Goal: Navigation & Orientation: Find specific page/section

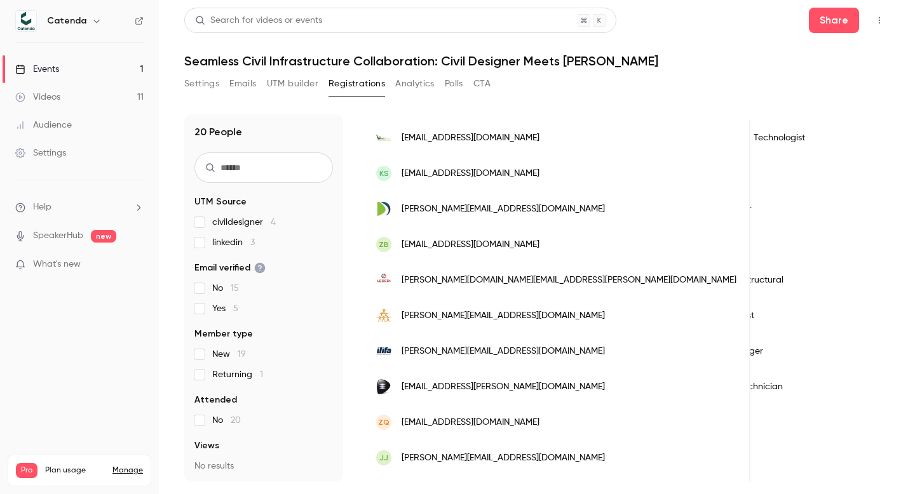
scroll to position [122, 0]
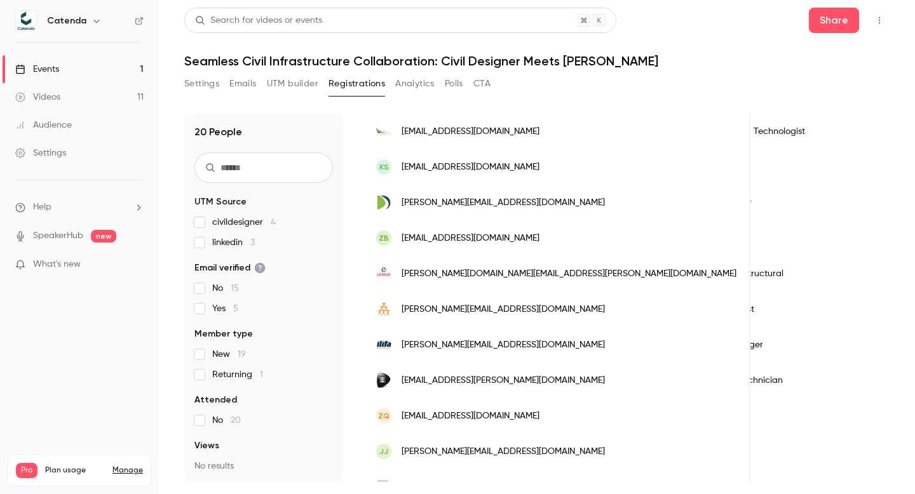
click at [868, 24] on div "Share" at bounding box center [849, 20] width 81 height 25
click at [875, 22] on icon "button" at bounding box center [879, 20] width 10 height 9
click at [845, 86] on div "Enter Studio" at bounding box center [830, 85] width 97 height 13
click at [874, 26] on button "button" at bounding box center [879, 20] width 20 height 20
click at [900, 9] on div at bounding box center [457, 247] width 915 height 494
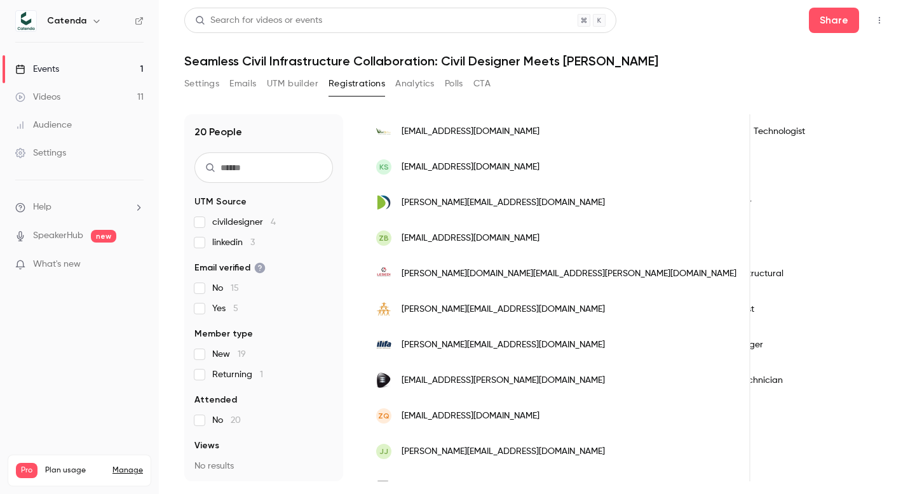
click at [201, 88] on button "Settings" at bounding box center [201, 84] width 35 height 20
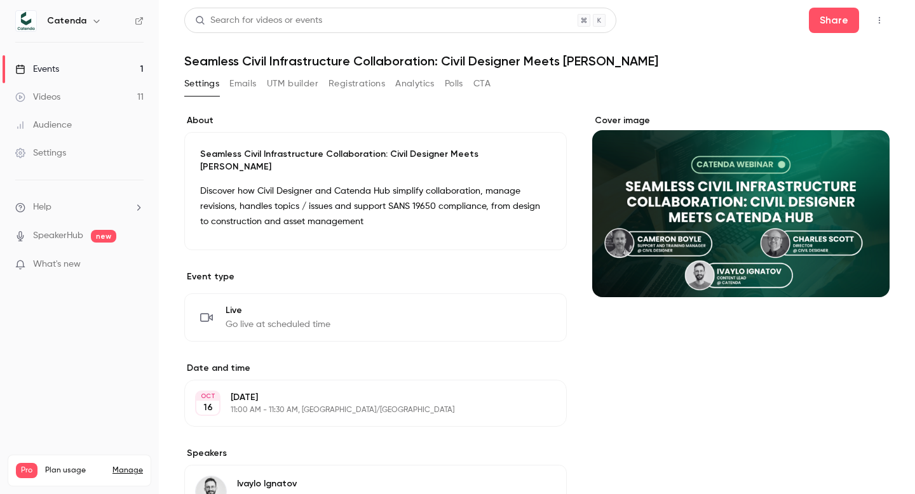
click at [876, 17] on icon "button" at bounding box center [879, 20] width 10 height 9
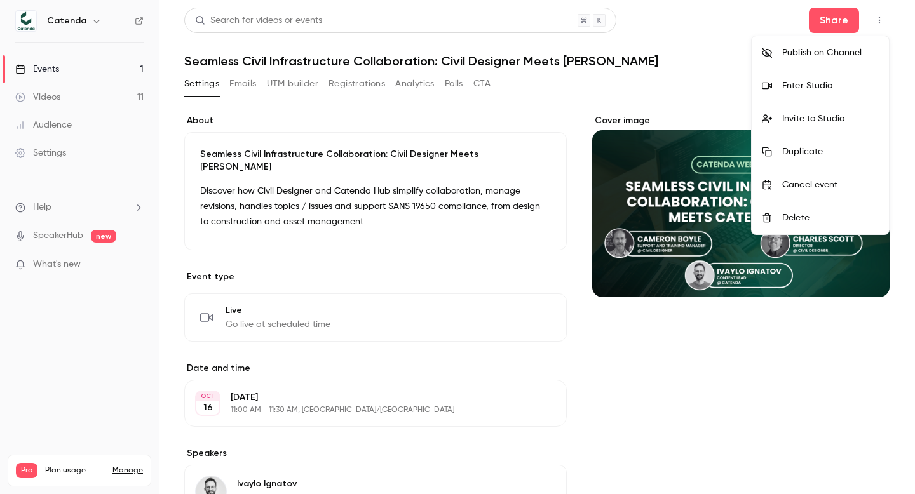
click at [559, 97] on div at bounding box center [457, 247] width 915 height 494
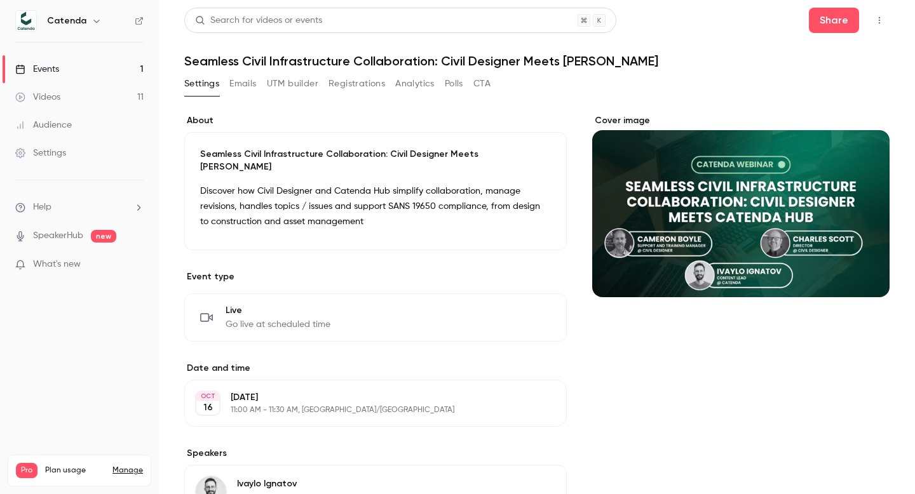
scroll to position [264, 0]
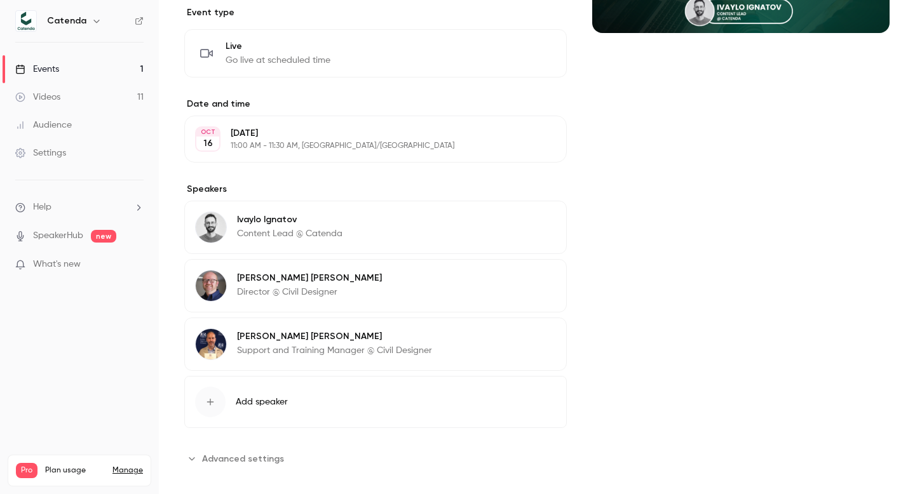
click at [245, 449] on button "Advanced settings" at bounding box center [237, 459] width 107 height 20
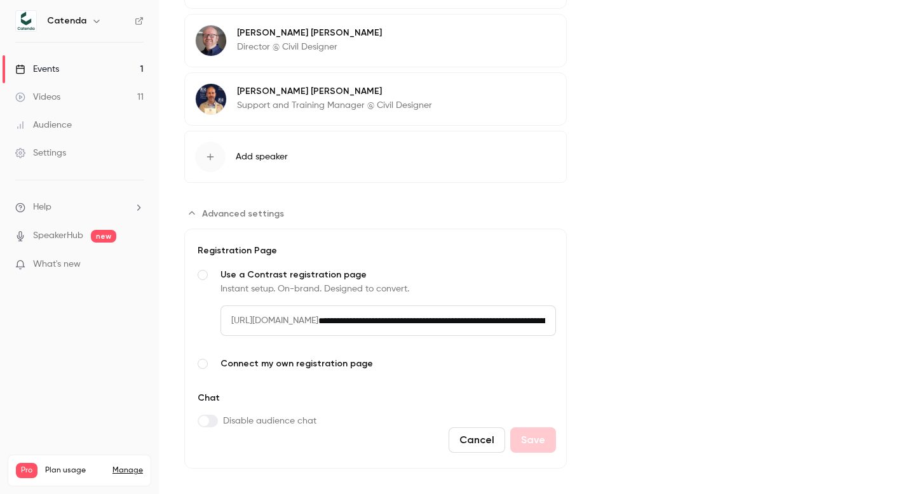
scroll to position [0, 0]
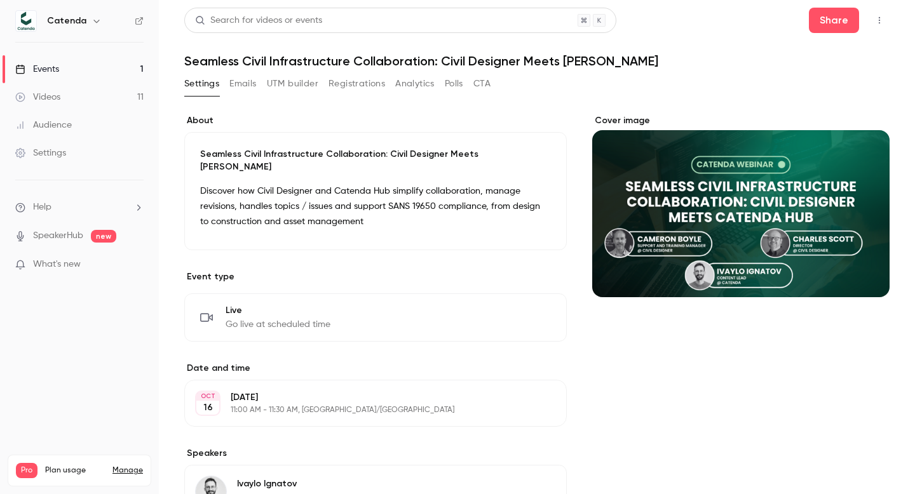
click at [127, 91] on link "Videos 11" at bounding box center [79, 97] width 159 height 28
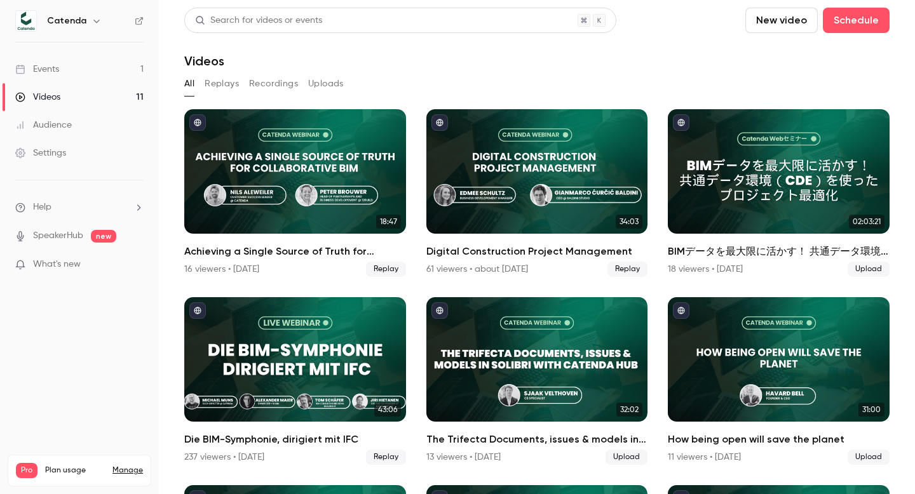
click at [87, 64] on link "Events 1" at bounding box center [79, 69] width 159 height 28
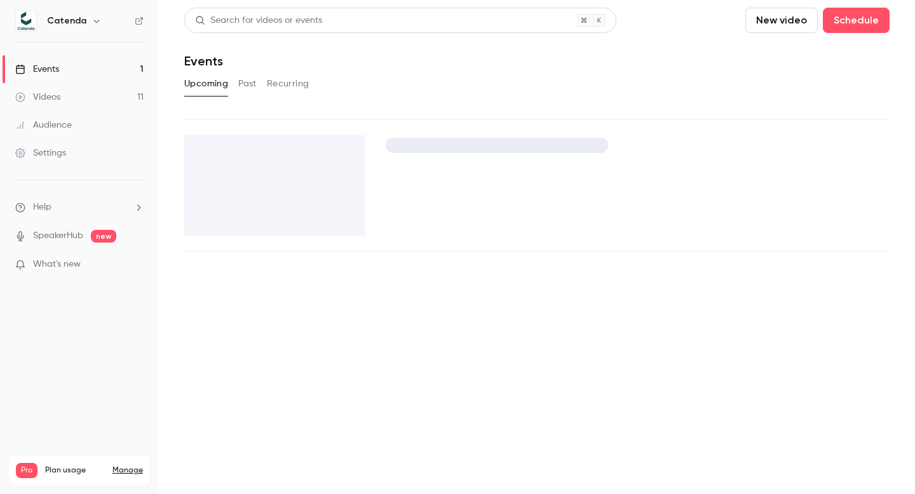
click at [71, 20] on h6 "Catenda" at bounding box center [66, 21] width 39 height 13
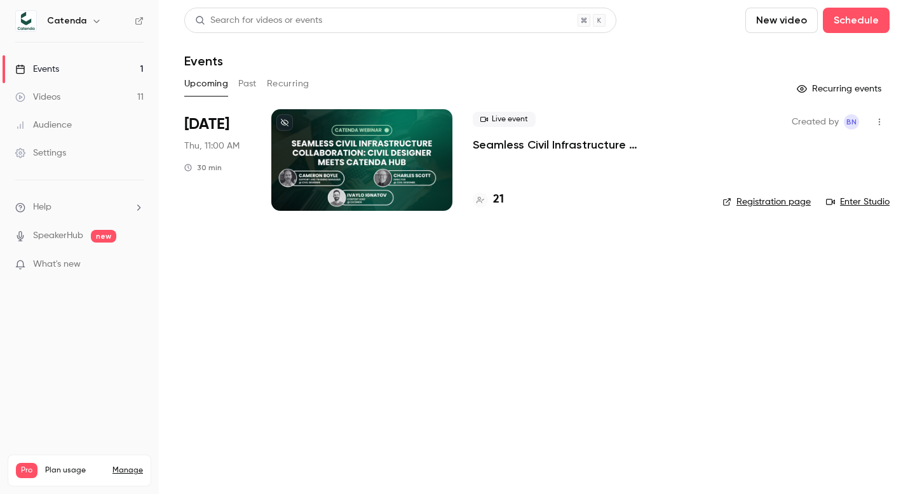
click at [29, 24] on img at bounding box center [26, 21] width 20 height 20
click at [77, 24] on h6 "Catenda" at bounding box center [66, 21] width 39 height 13
click at [92, 24] on icon "button" at bounding box center [97, 21] width 10 height 10
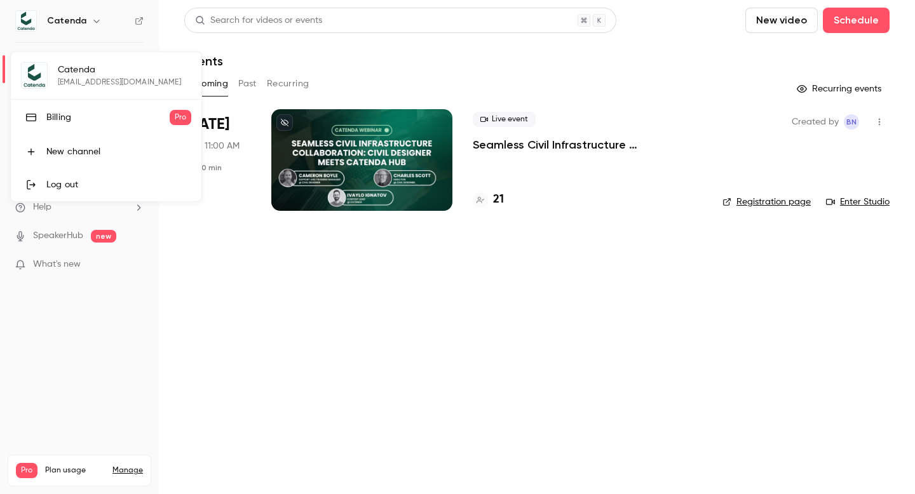
click at [106, 50] on div at bounding box center [457, 247] width 915 height 494
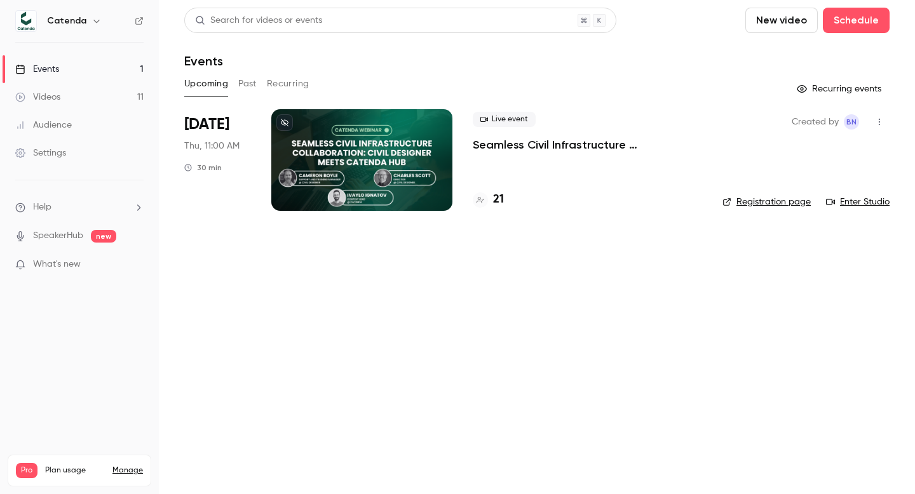
click at [83, 341] on nav "Catenda Events 1 Videos 11 Audience Settings Help SpeakerHub new What's new Pro…" at bounding box center [79, 247] width 159 height 494
